Goal: Task Accomplishment & Management: Use online tool/utility

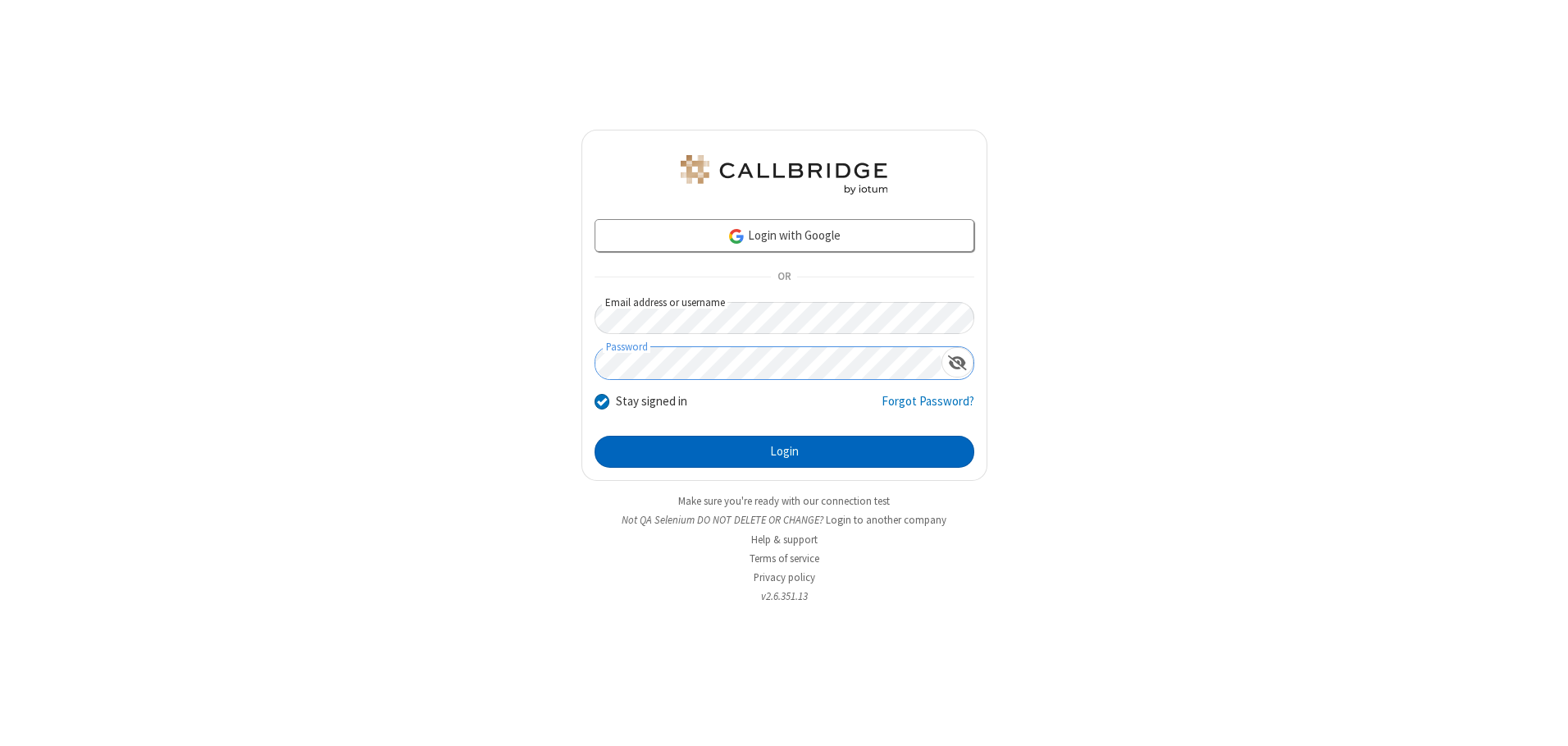
click at [784, 452] on button "Login" at bounding box center [784, 452] width 380 height 32
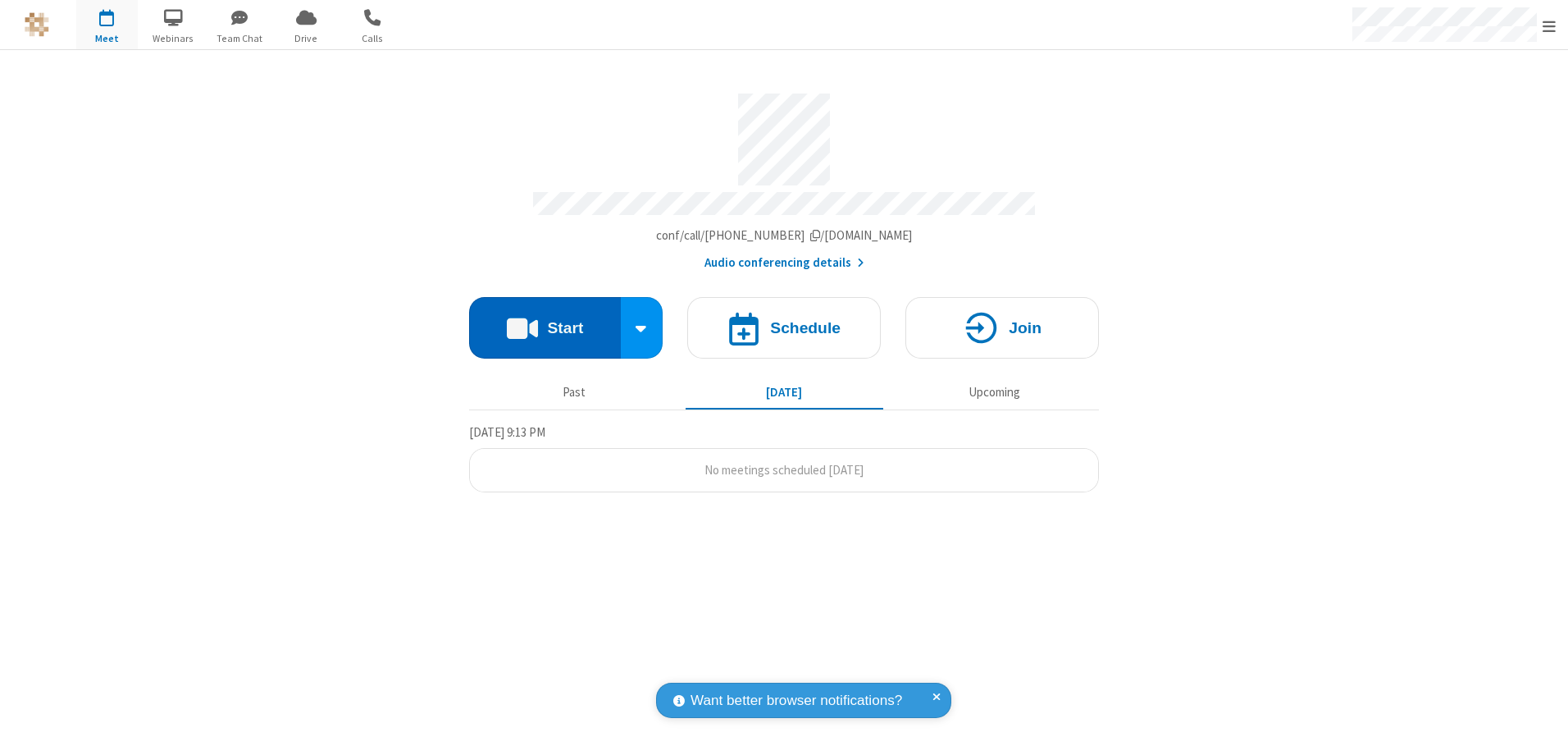
click at [545, 322] on button "Start" at bounding box center [545, 328] width 151 height 62
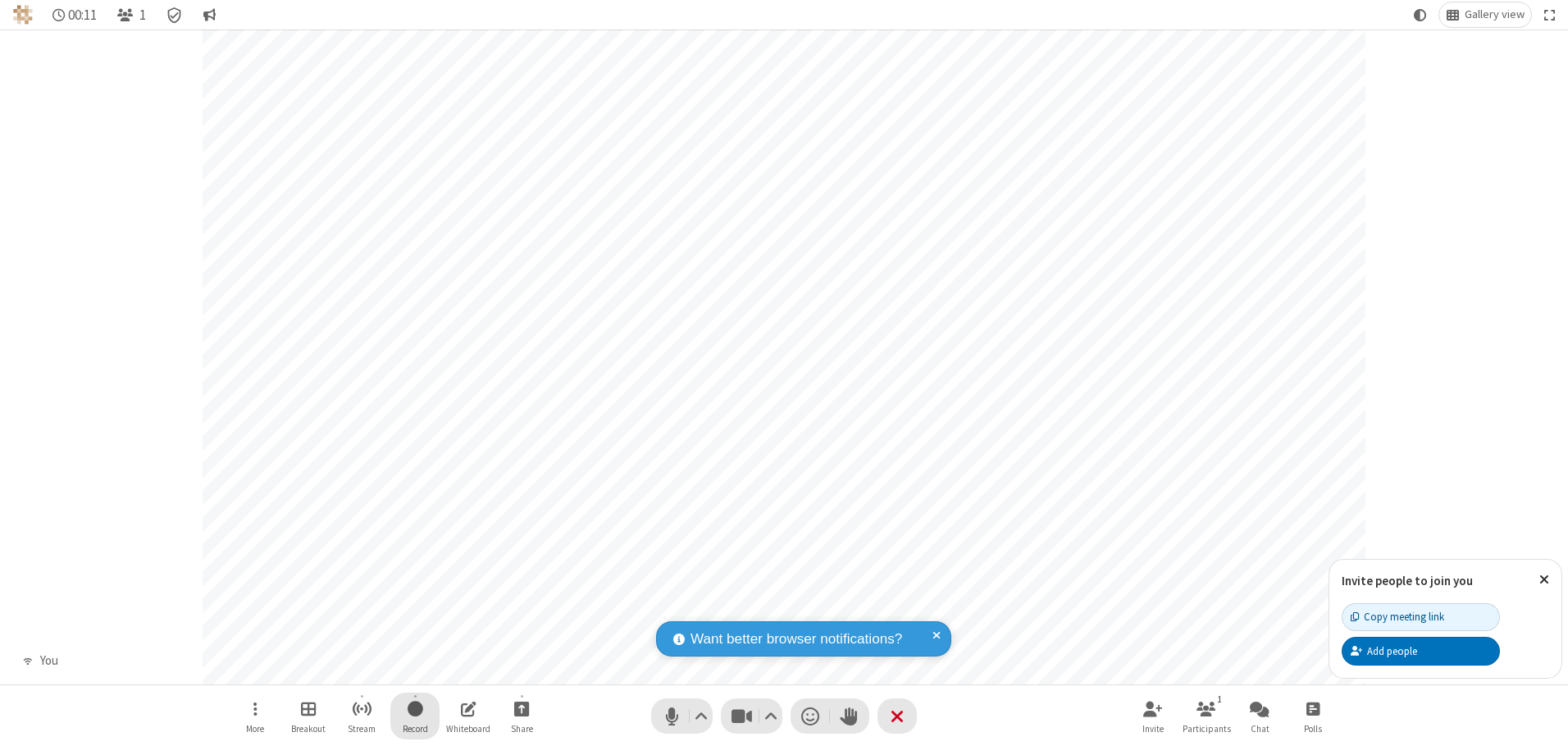
click at [415, 715] on span "Start recording" at bounding box center [415, 708] width 16 height 21
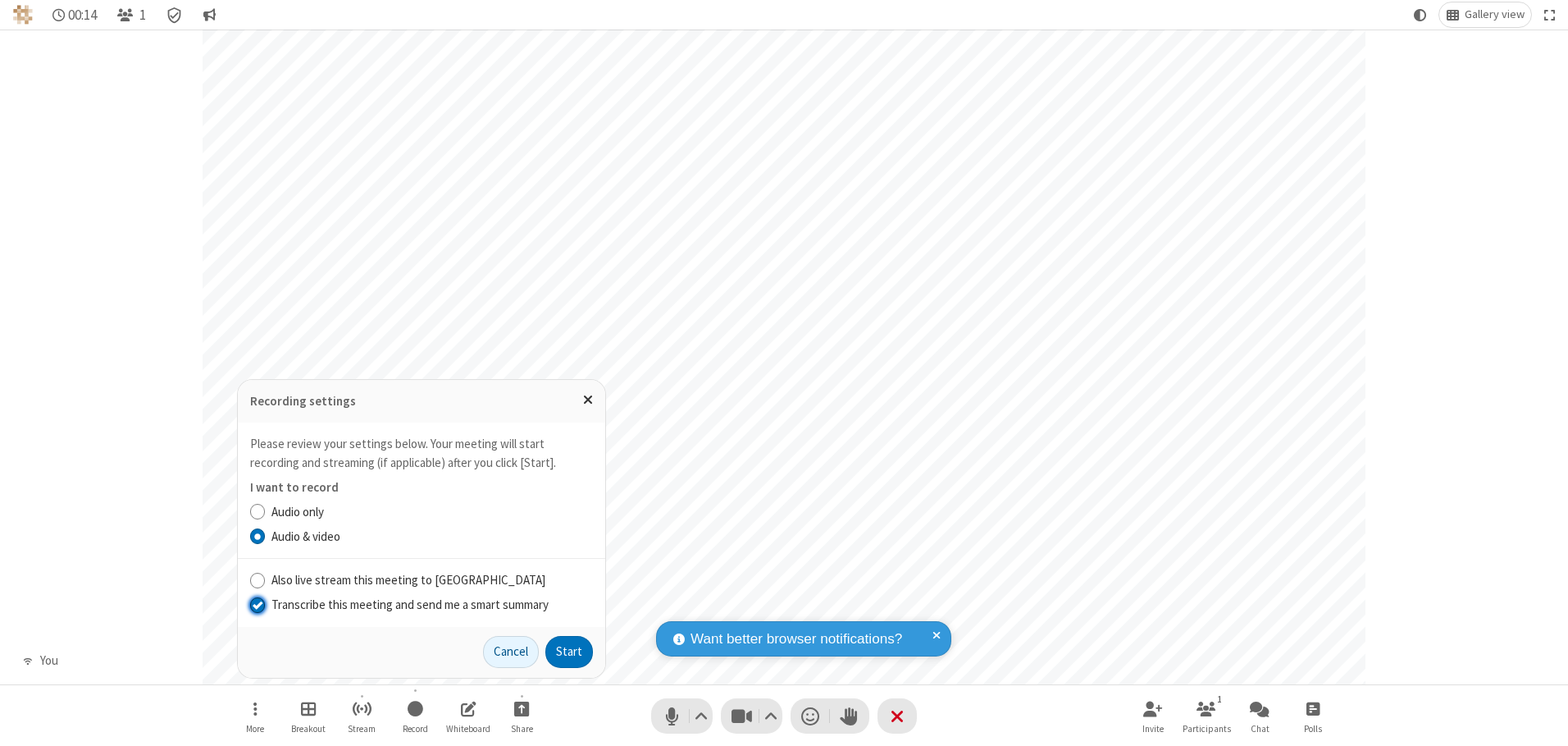
click at [257, 604] on input "Transcribe this meeting and send me a smart summary" at bounding box center [258, 604] width 16 height 17
click at [570, 651] on button "Start" at bounding box center [569, 652] width 47 height 32
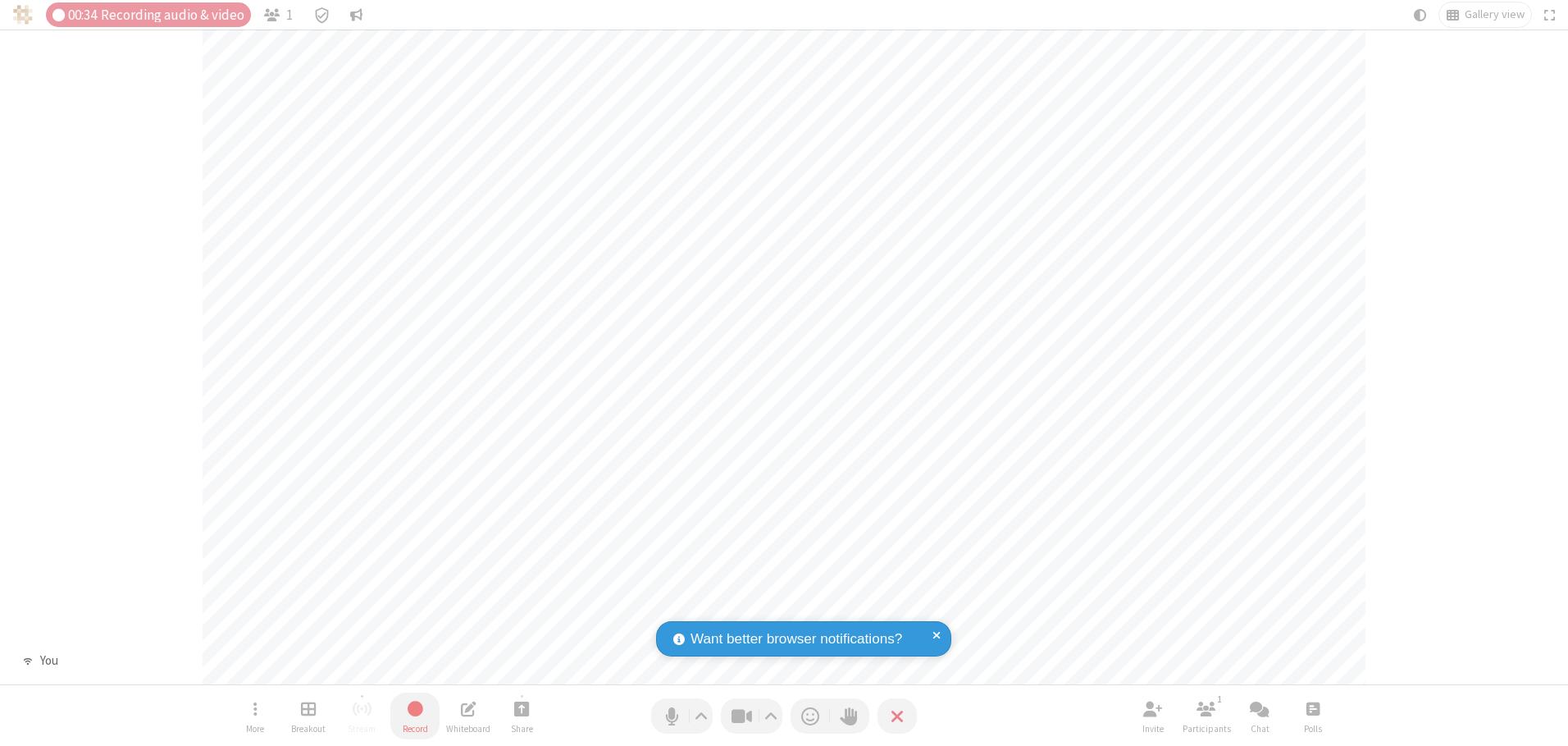
click at [415, 715] on span "Stop recording" at bounding box center [415, 709] width 20 height 22
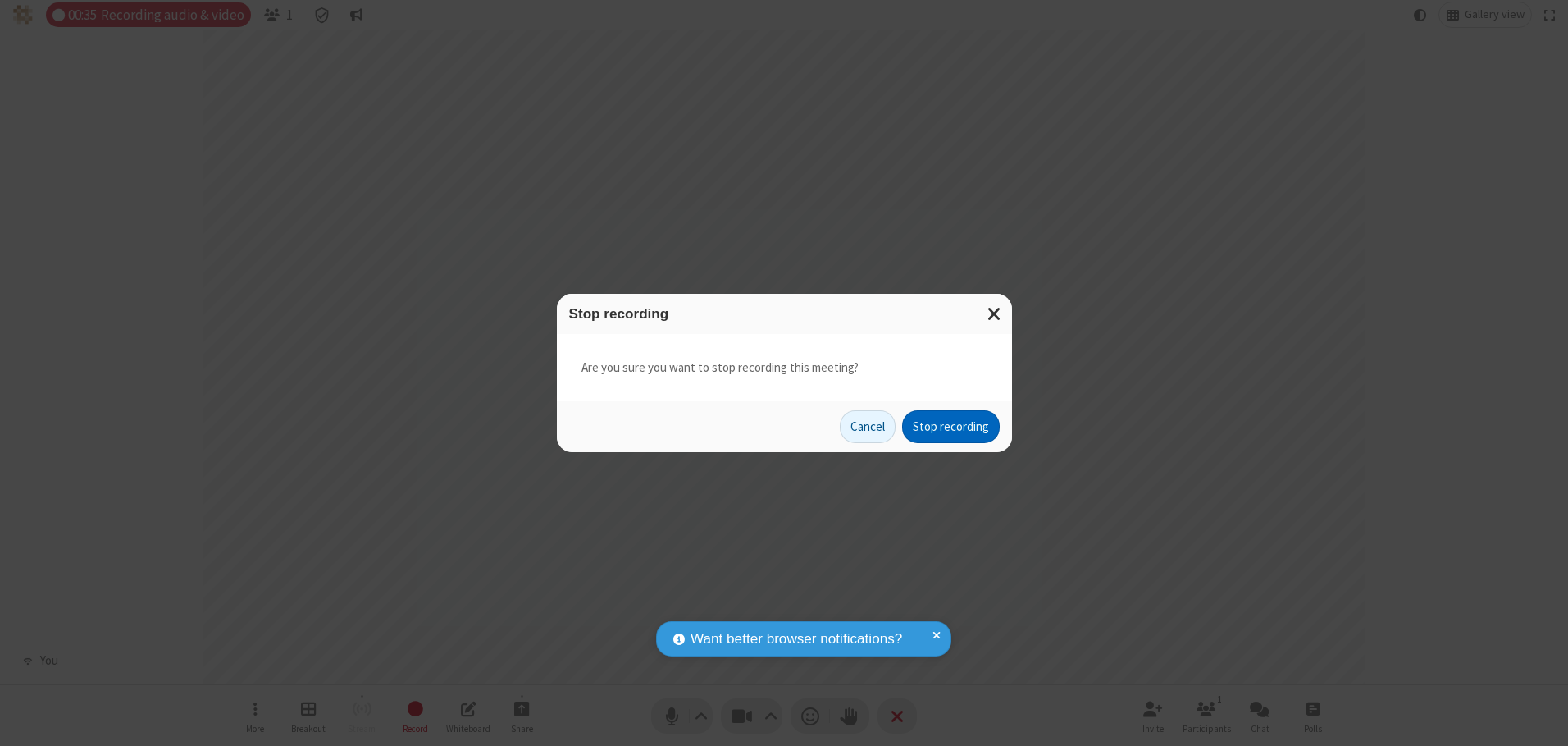
click at [950, 427] on button "Stop recording" at bounding box center [950, 426] width 97 height 32
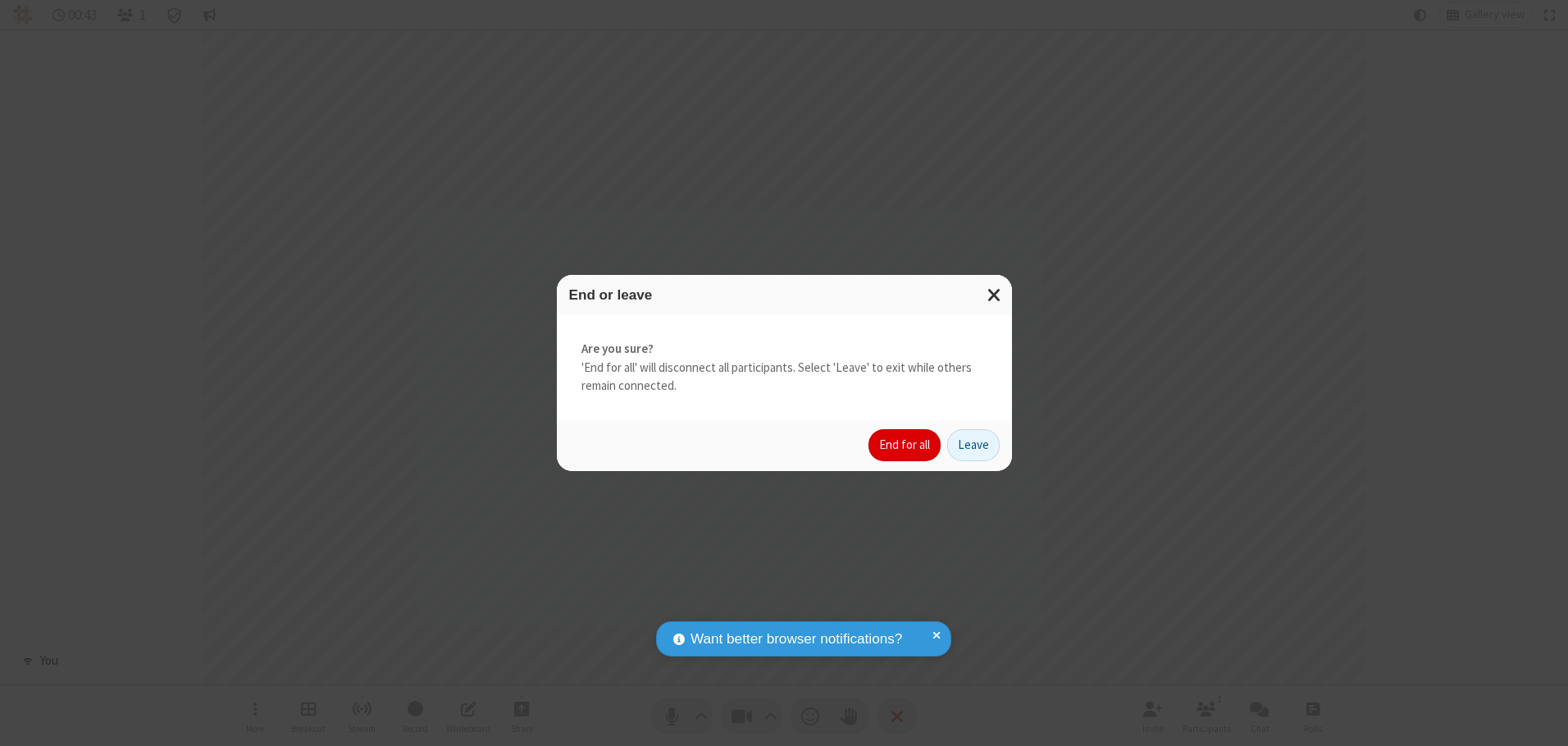
click at [905, 445] on button "End for all" at bounding box center [905, 445] width 72 height 32
